Goal: Entertainment & Leisure: Consume media (video, audio)

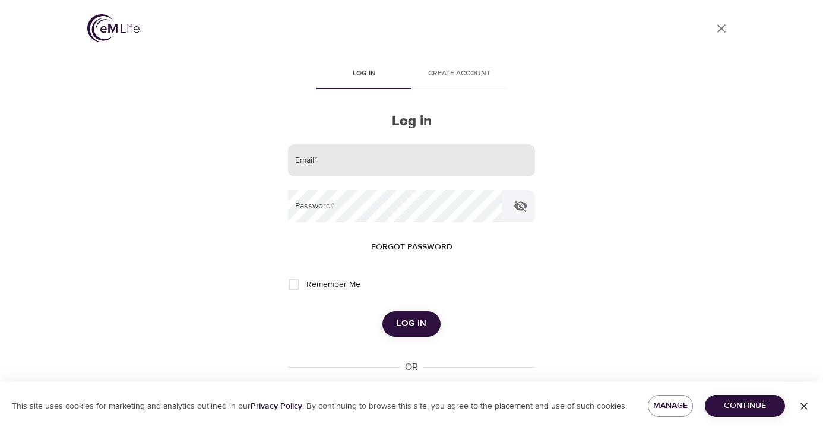
click at [382, 163] on input "email" at bounding box center [411, 160] width 247 height 32
click at [0, 429] on com-1password-button at bounding box center [0, 430] width 0 height 0
type input "alliecampa@gmail.com"
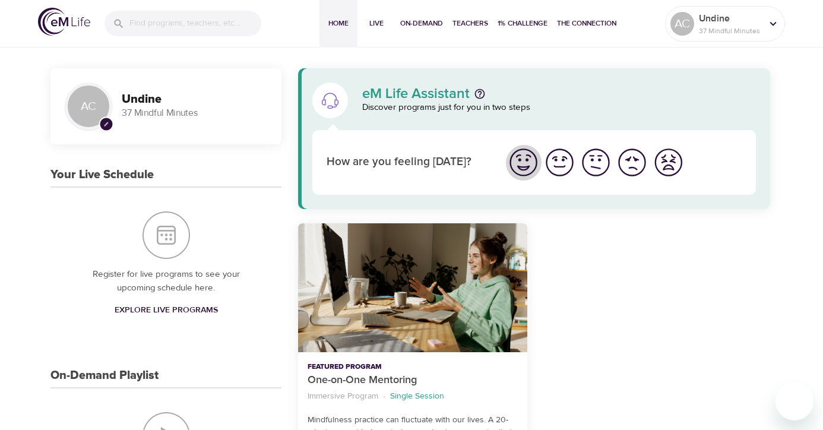
click at [525, 165] on img "I'm feeling great" at bounding box center [523, 162] width 33 height 33
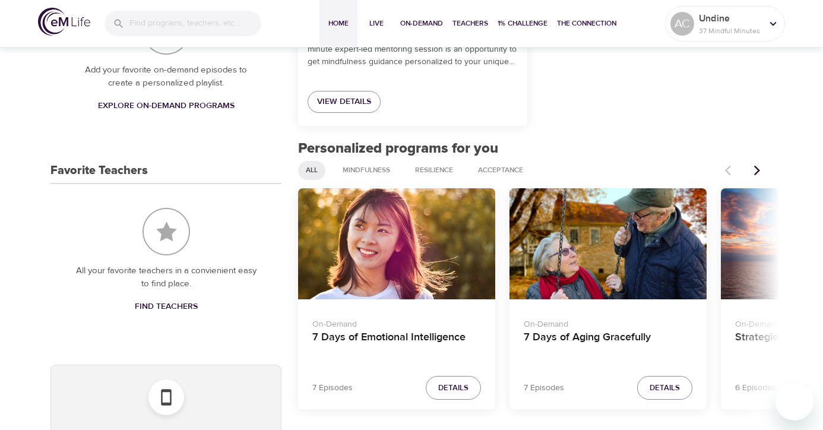
scroll to position [406, 0]
click at [452, 383] on span "Details" at bounding box center [453, 388] width 30 height 14
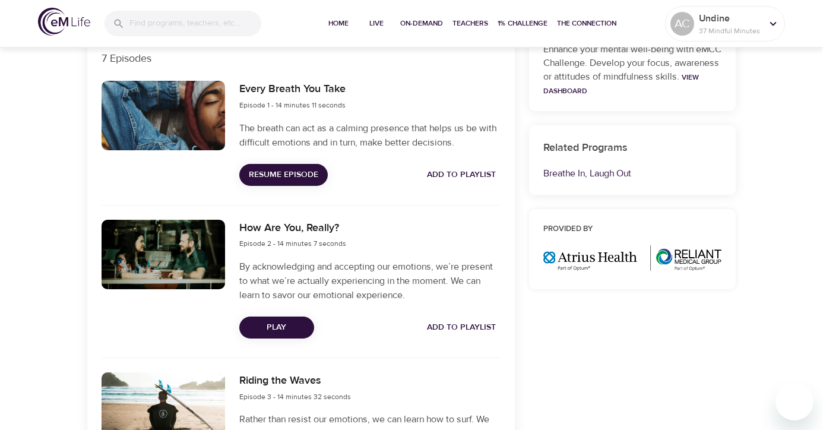
scroll to position [419, 0]
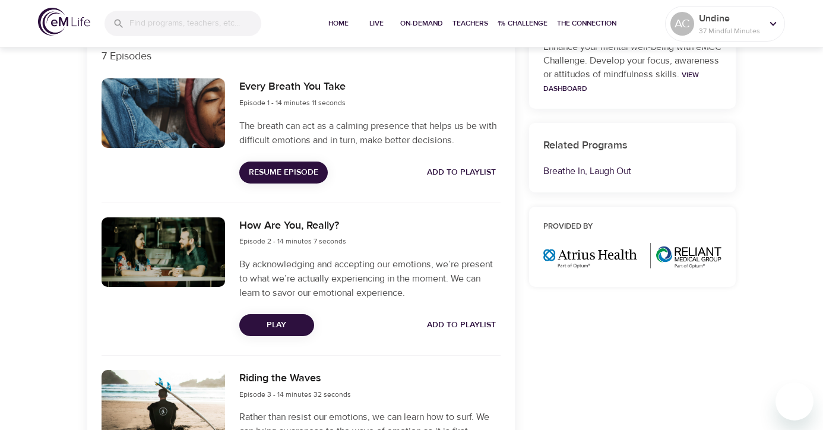
click at [297, 328] on span "Play" at bounding box center [277, 325] width 56 height 15
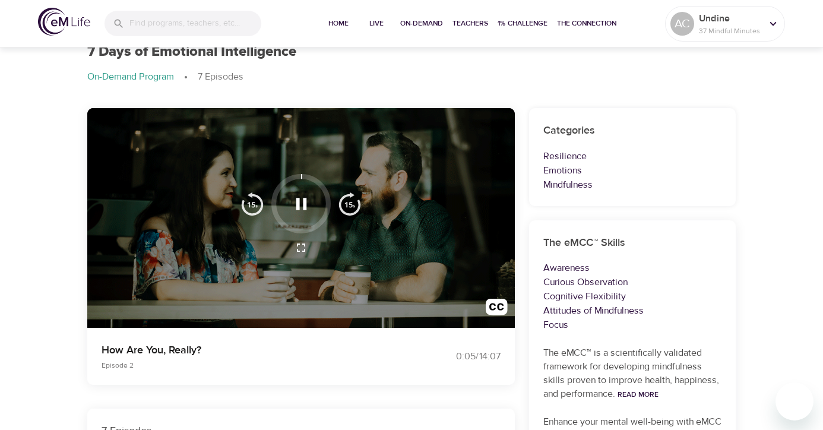
scroll to position [66, 0]
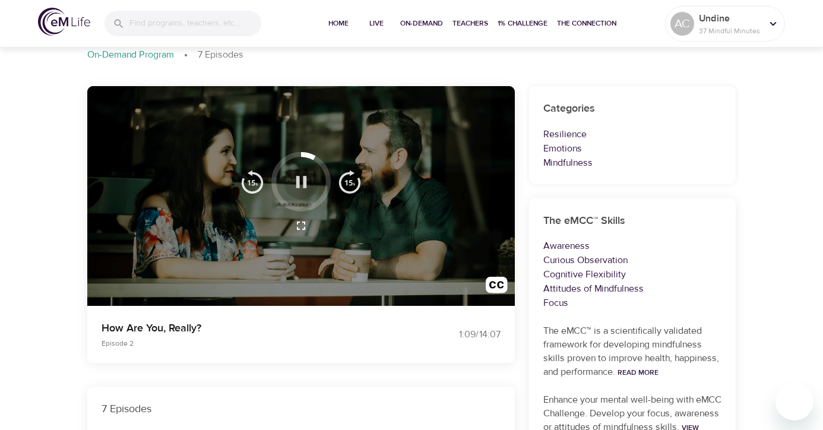
click at [302, 177] on icon "button" at bounding box center [301, 182] width 21 height 21
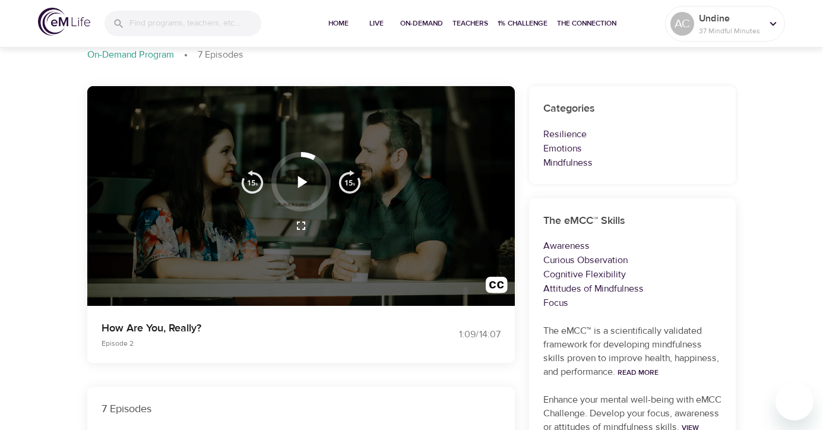
click at [300, 182] on icon "button" at bounding box center [301, 182] width 9 height 12
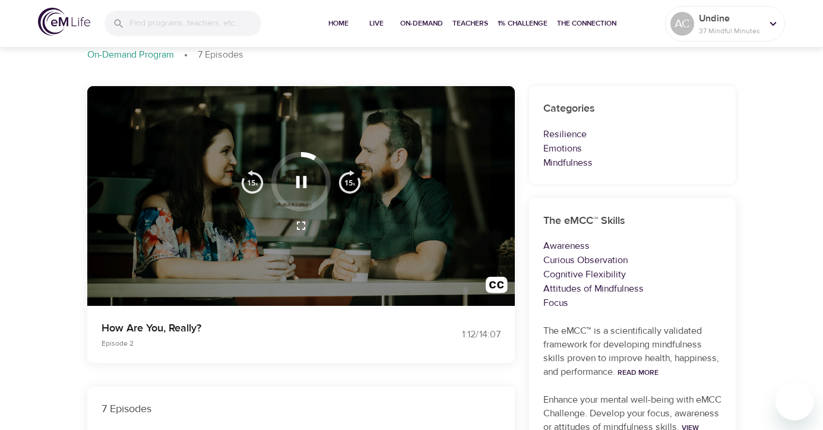
click at [300, 180] on icon "button" at bounding box center [301, 182] width 21 height 21
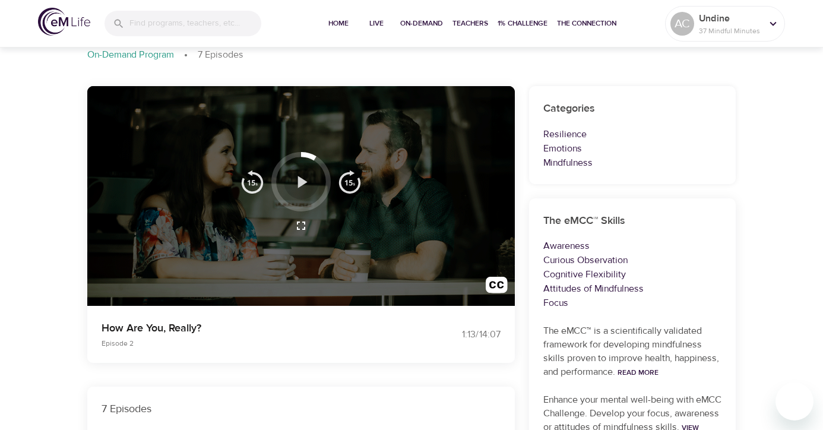
click at [302, 185] on icon "button" at bounding box center [301, 182] width 21 height 21
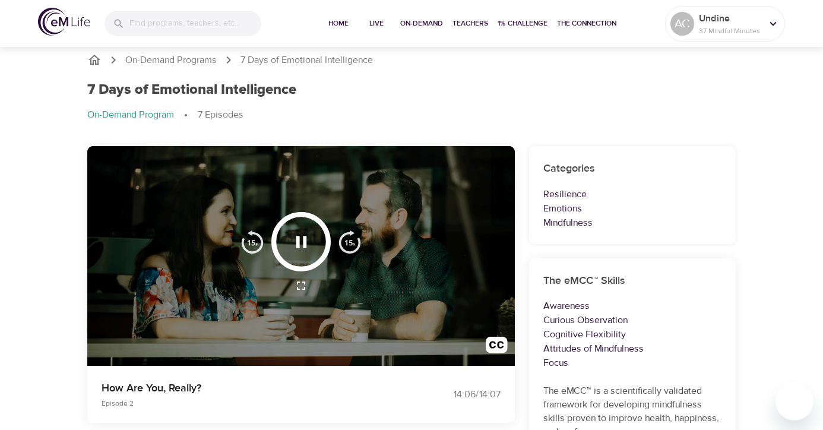
scroll to position [0, 0]
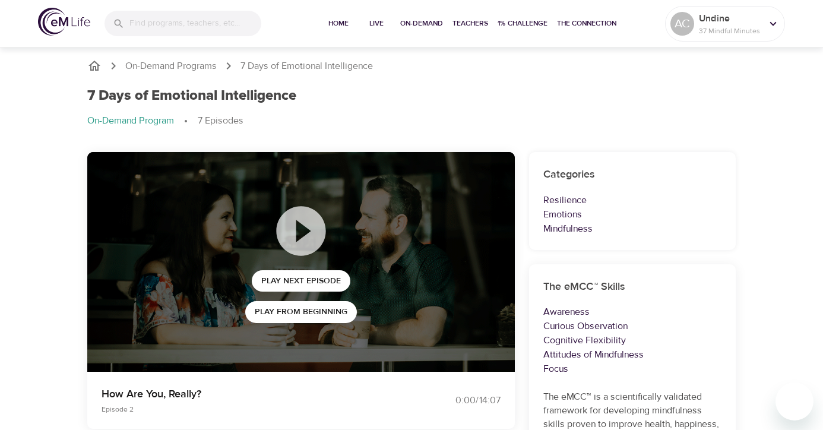
click at [94, 71] on icon "breadcrumb" at bounding box center [94, 66] width 14 height 14
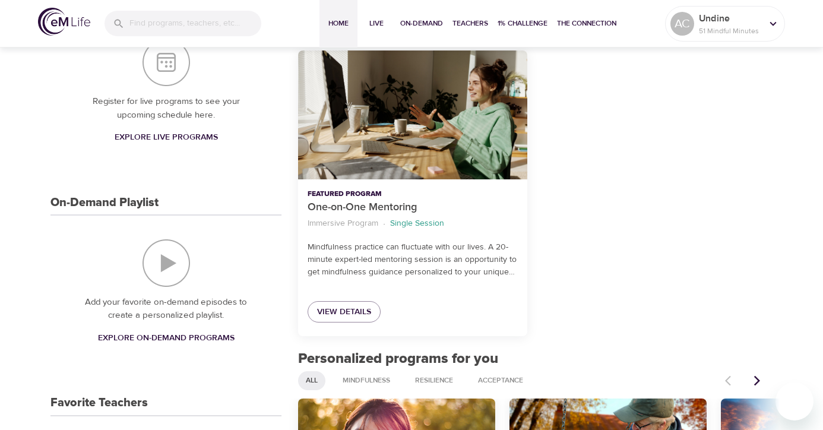
scroll to position [176, 0]
